Goal: Task Accomplishment & Management: Use online tool/utility

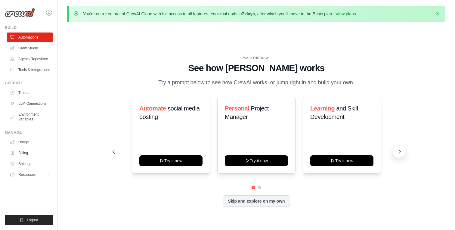
click at [398, 152] on icon at bounding box center [400, 152] width 6 height 6
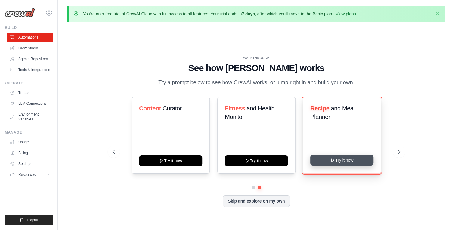
click at [339, 162] on button "Try it now" at bounding box center [341, 160] width 63 height 11
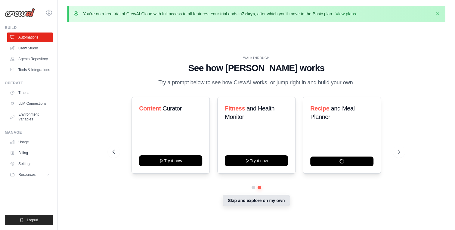
click at [269, 199] on button "Skip and explore on my own" at bounding box center [256, 200] width 67 height 11
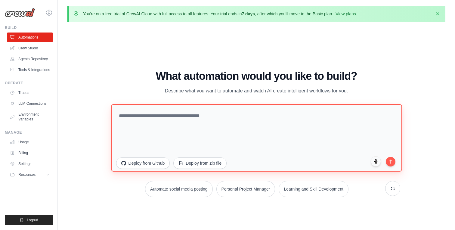
drag, startPoint x: 290, startPoint y: 125, endPoint x: 118, endPoint y: 113, distance: 172.0
click at [118, 113] on textarea at bounding box center [256, 137] width 291 height 67
click at [396, 162] on textarea "**********" at bounding box center [256, 137] width 291 height 67
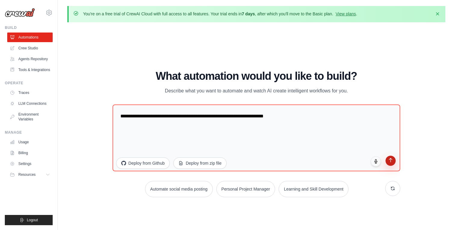
click at [391, 161] on icon "submit" at bounding box center [390, 160] width 5 height 5
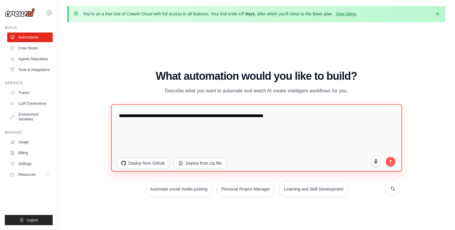
click at [286, 123] on textarea "**********" at bounding box center [256, 137] width 291 height 67
drag, startPoint x: 288, startPoint y: 116, endPoint x: 75, endPoint y: 106, distance: 212.8
click at [75, 106] on div "WALKTHROUGH See how [PERSON_NAME] works Try a prompt below to see how [PERSON_N…" at bounding box center [256, 136] width 378 height 218
type textarea "**********"
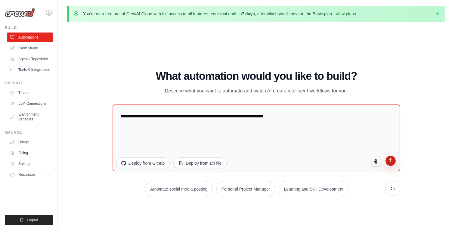
click at [392, 162] on icon "submit" at bounding box center [390, 160] width 5 height 5
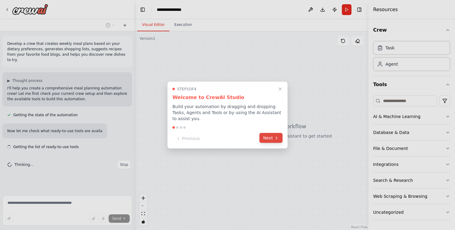
click at [271, 138] on button "Next" at bounding box center [271, 138] width 23 height 10
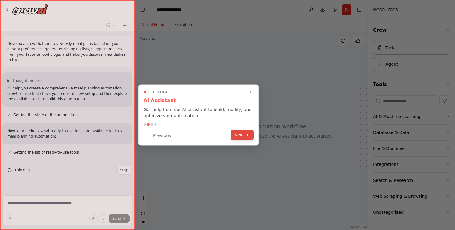
click at [247, 133] on icon at bounding box center [247, 134] width 5 height 5
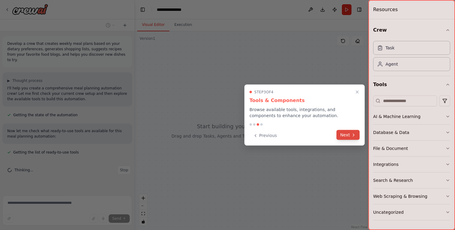
click at [345, 133] on button "Next" at bounding box center [348, 135] width 23 height 10
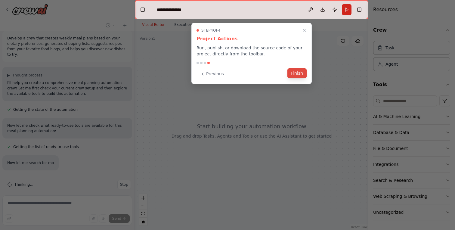
click at [295, 74] on button "Finish" at bounding box center [297, 73] width 19 height 10
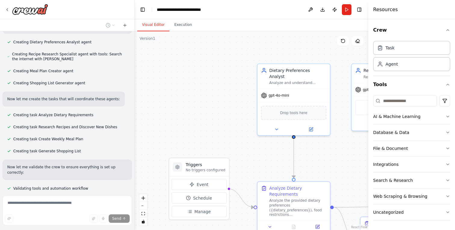
scroll to position [274, 0]
click at [9, 11] on icon at bounding box center [7, 9] width 5 height 5
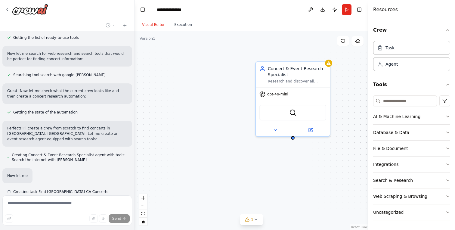
scroll to position [74, 0]
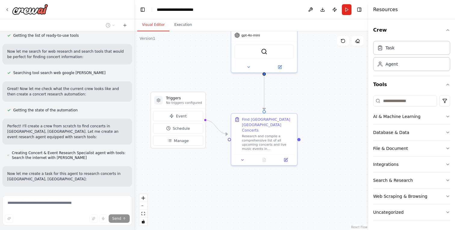
drag, startPoint x: 357, startPoint y: 123, endPoint x: 329, endPoint y: 63, distance: 66.7
click at [329, 63] on div ".deletable-edge-delete-btn { width: 20px; height: 20px; border: 0px solid #ffff…" at bounding box center [252, 130] width 234 height 199
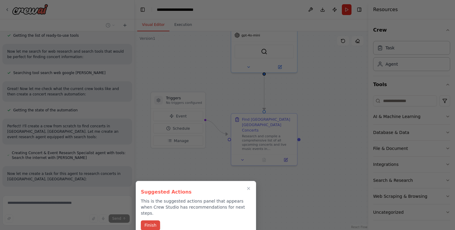
click at [156, 221] on button "Finish" at bounding box center [150, 225] width 19 height 10
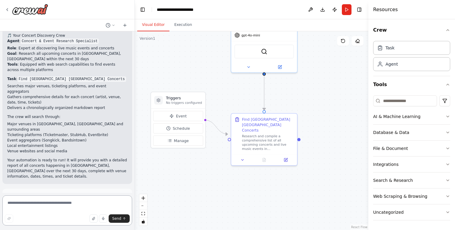
scroll to position [349, 0]
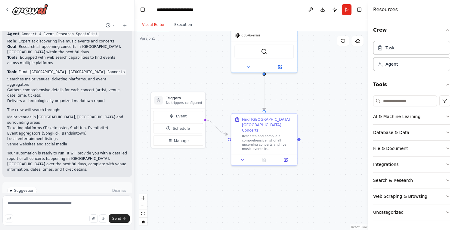
click at [79, 214] on span "Run Automation" at bounding box center [69, 216] width 29 height 5
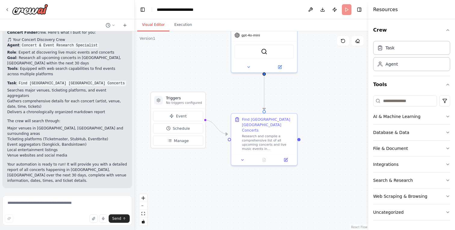
scroll to position [300, 0]
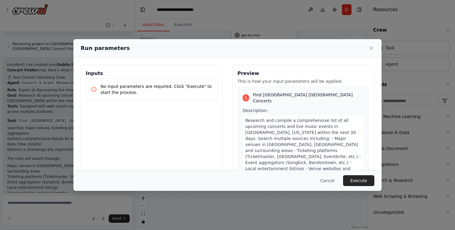
click at [120, 88] on p "No input parameters are required. Click "Execute" to start the process." at bounding box center [157, 89] width 112 height 12
click at [357, 182] on button "Execute" at bounding box center [358, 180] width 31 height 11
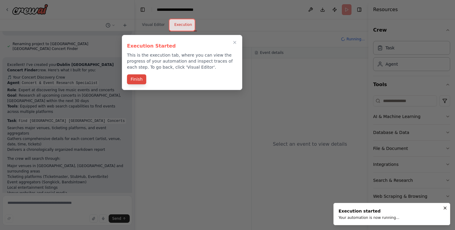
click at [139, 81] on button "Finish" at bounding box center [136, 79] width 19 height 10
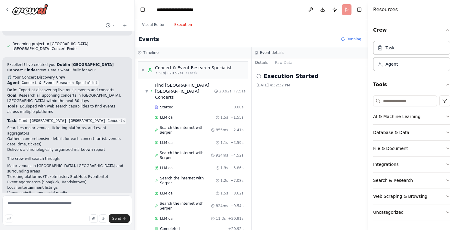
scroll to position [349, 0]
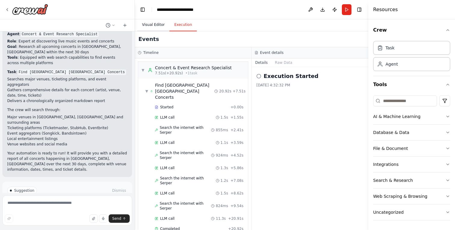
click at [159, 26] on button "Visual Editor" at bounding box center [153, 25] width 32 height 13
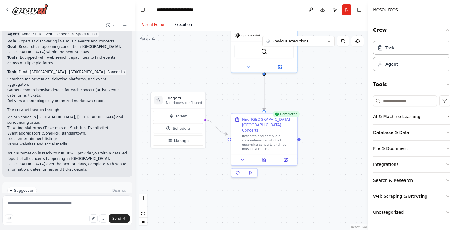
click at [180, 28] on button "Execution" at bounding box center [183, 25] width 27 height 13
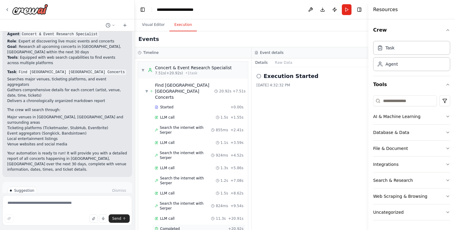
click at [170, 226] on span "Completed" at bounding box center [170, 228] width 20 height 5
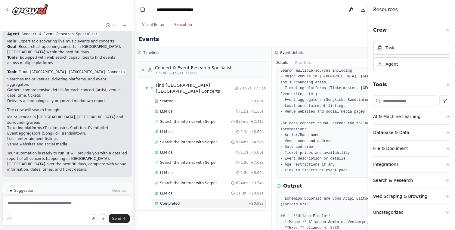
scroll to position [0, 0]
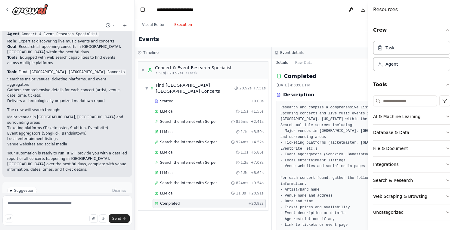
click at [126, 25] on icon at bounding box center [124, 25] width 3 height 0
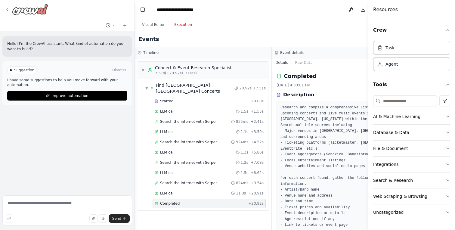
click at [10, 8] on div at bounding box center [26, 9] width 43 height 11
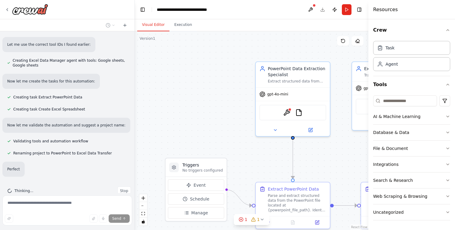
scroll to position [407, 0]
